Goal: Check status: Check status

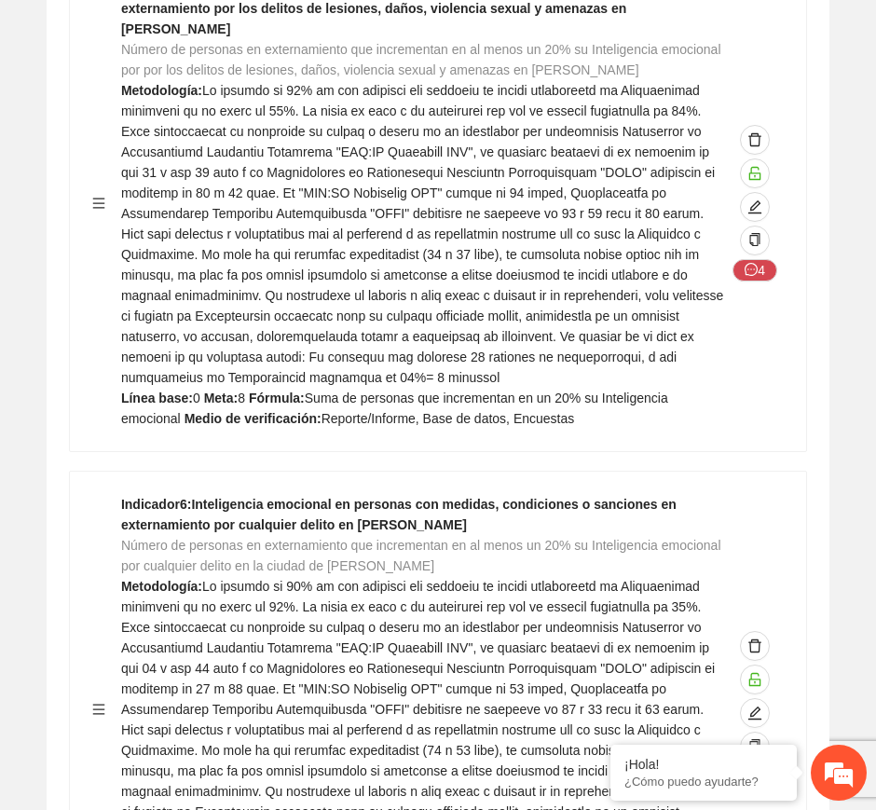
scroll to position [51616, 0]
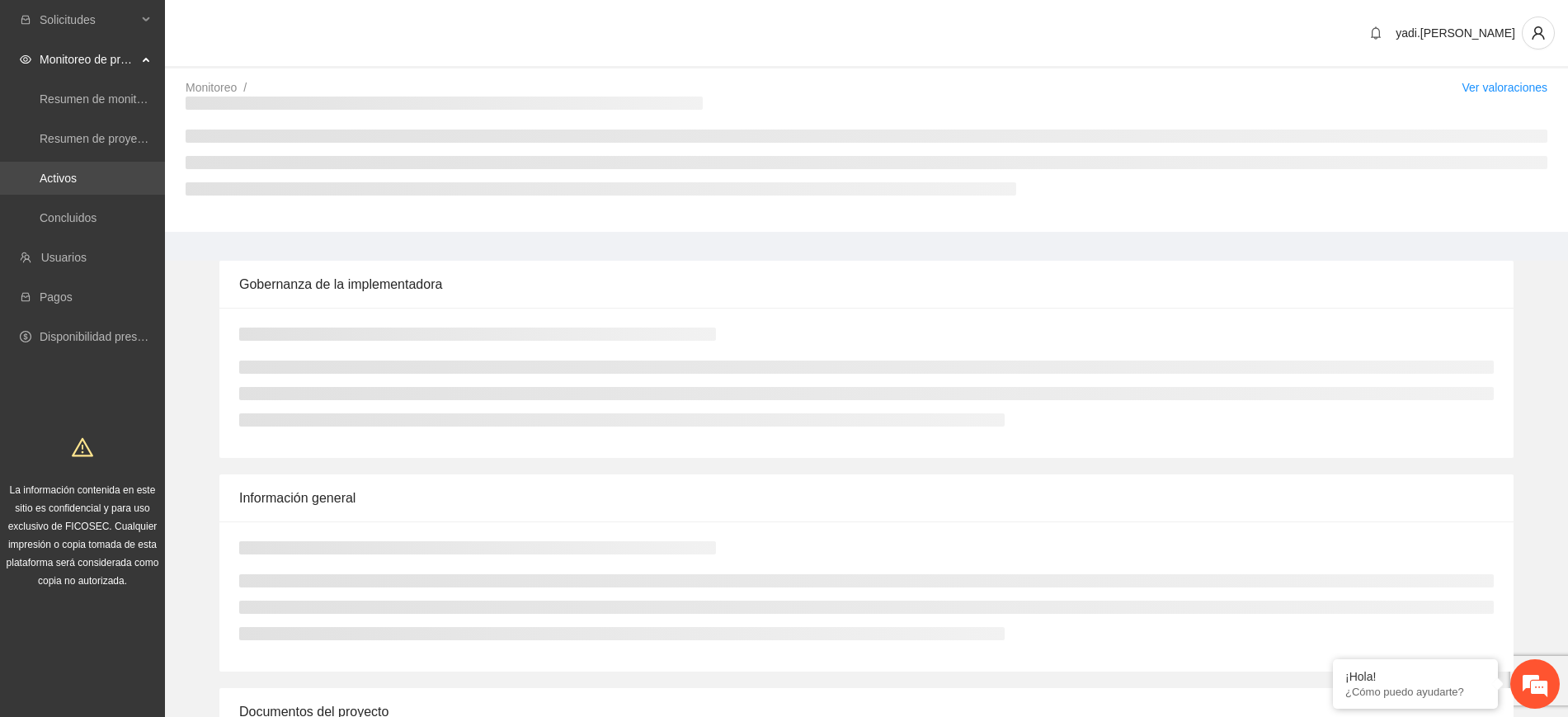
click at [75, 173] on link "Activos" at bounding box center [58, 178] width 37 height 13
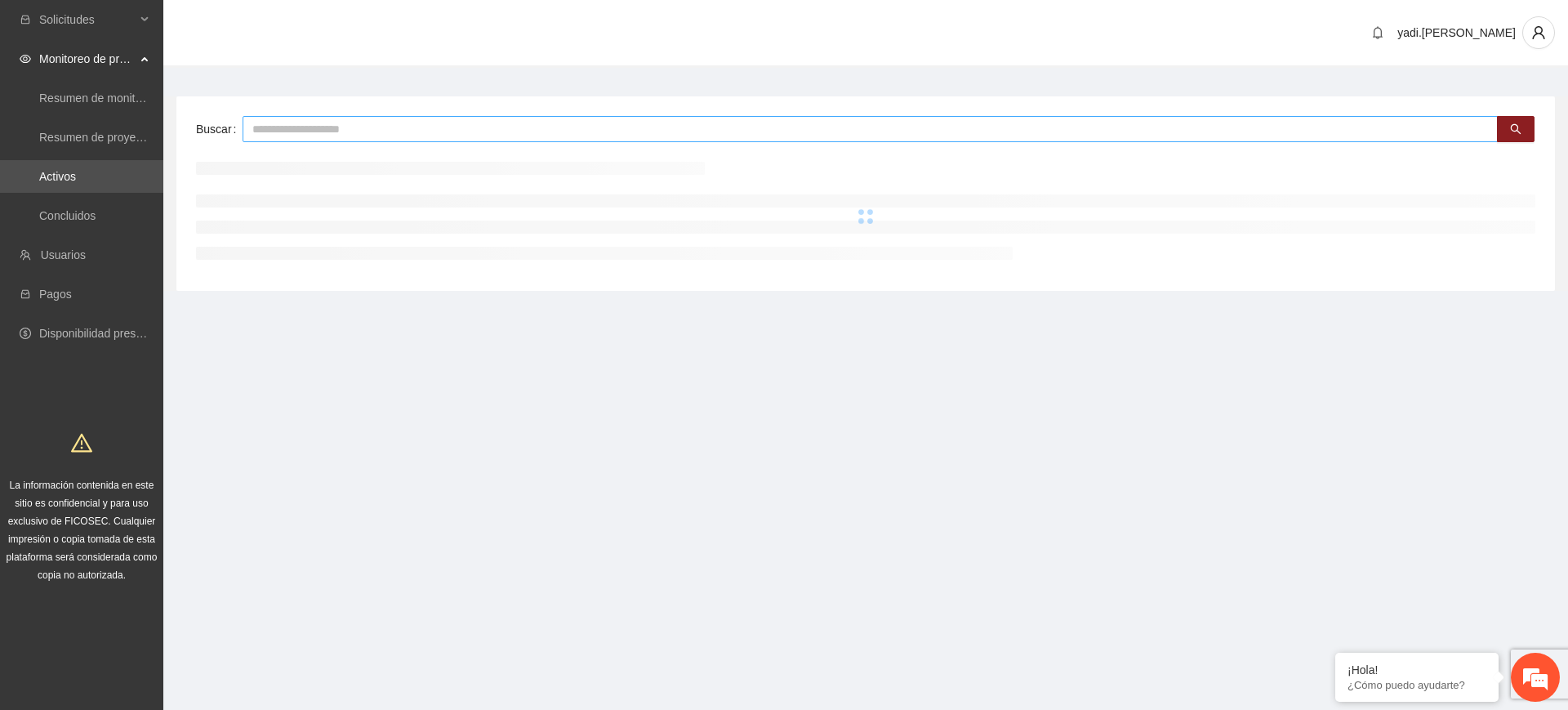
click at [388, 131] on input "text" at bounding box center [870, 129] width 1255 height 26
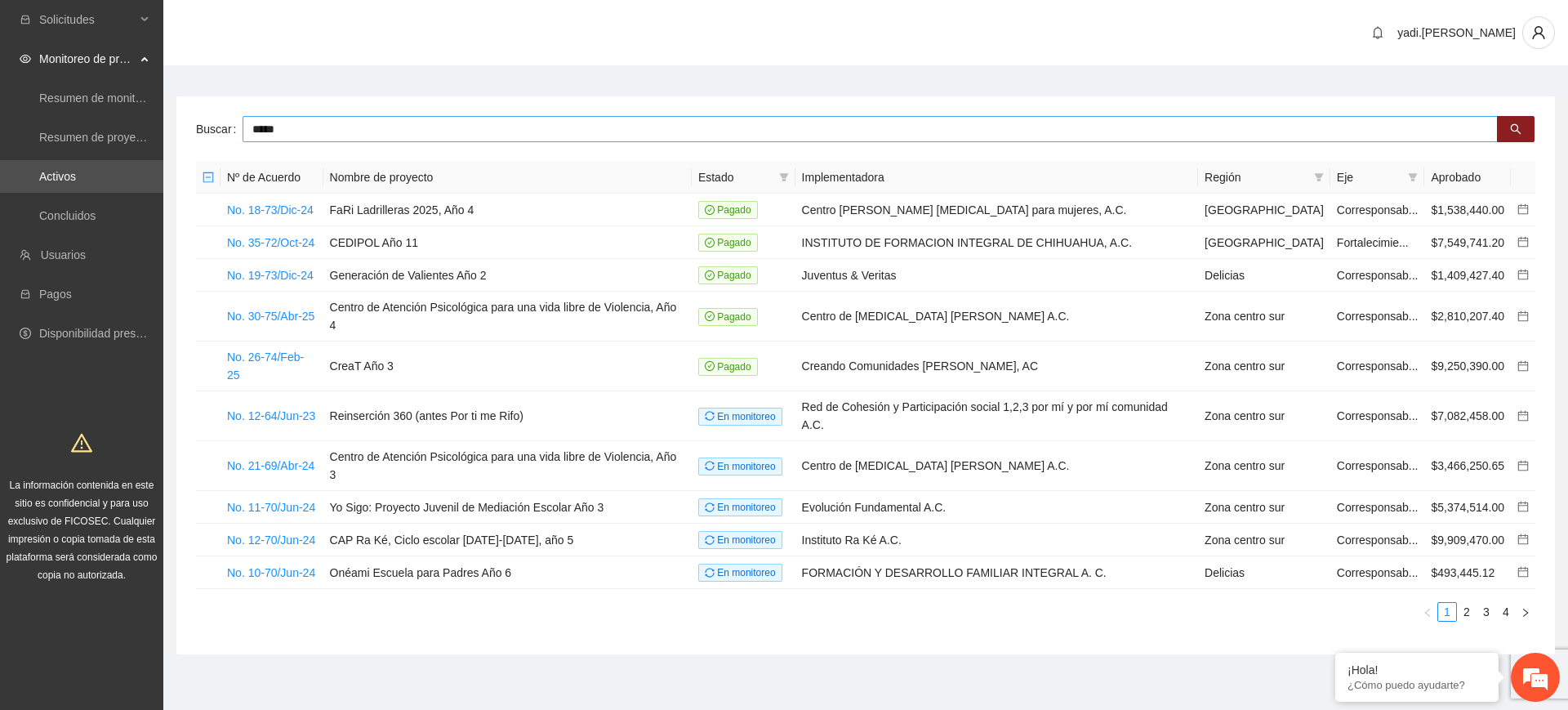
type input "*****"
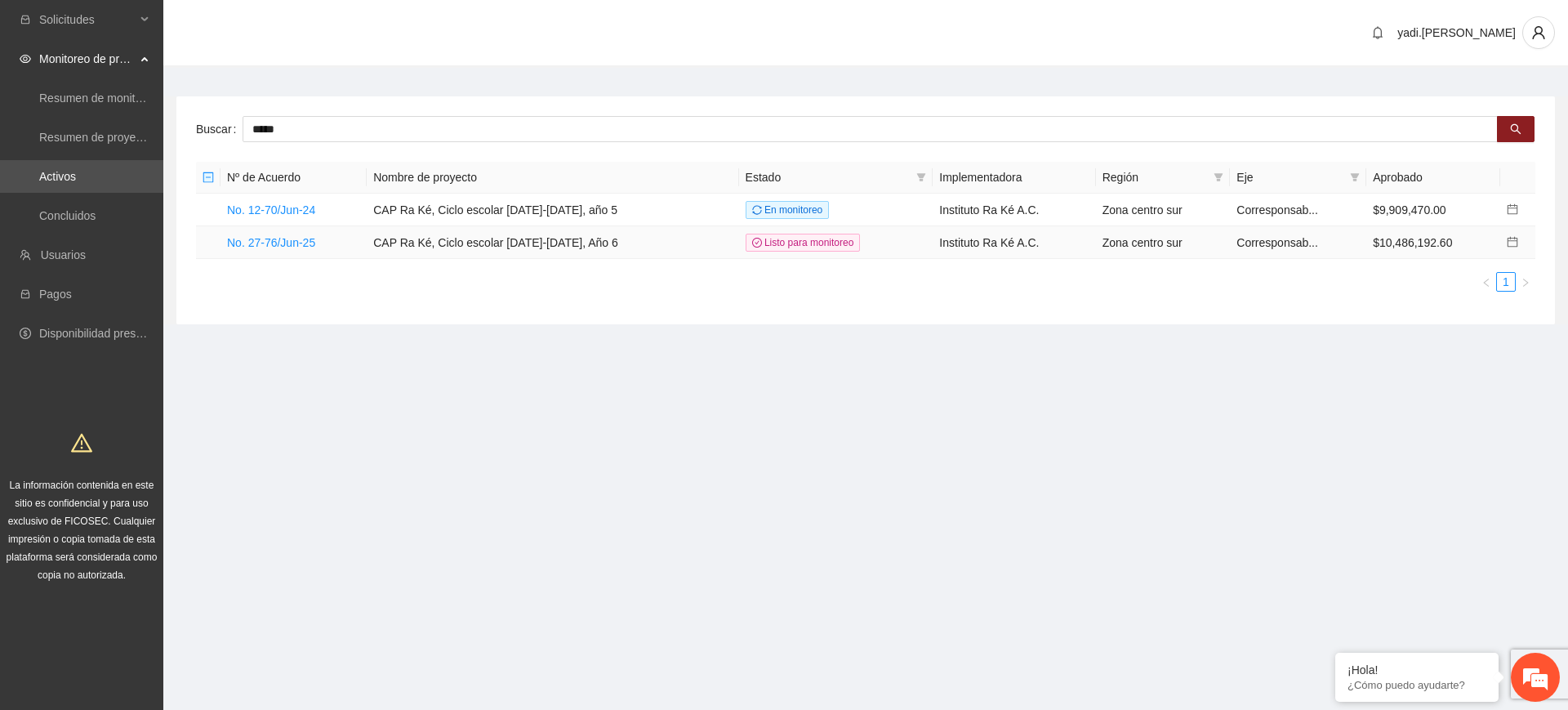
click at [289, 231] on td "No. 27-76/Jun-25" at bounding box center [293, 242] width 146 height 32
click at [289, 241] on link "No. 27-76/Jun-25" at bounding box center [271, 242] width 88 height 13
